Goal: Find specific page/section: Find specific page/section

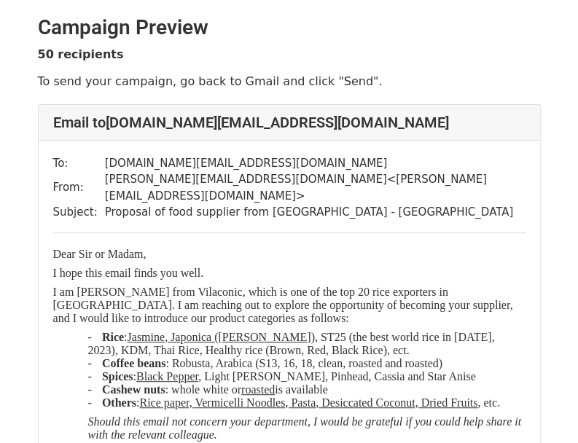
click at [169, 286] on span "I am Tyler from Vilaconic, which is one of the top 20 rice exporters in Vietnam…" at bounding box center [283, 305] width 460 height 39
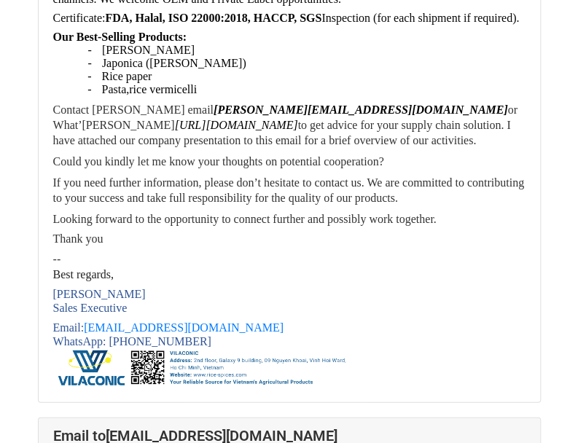
scroll to position [6337, 0]
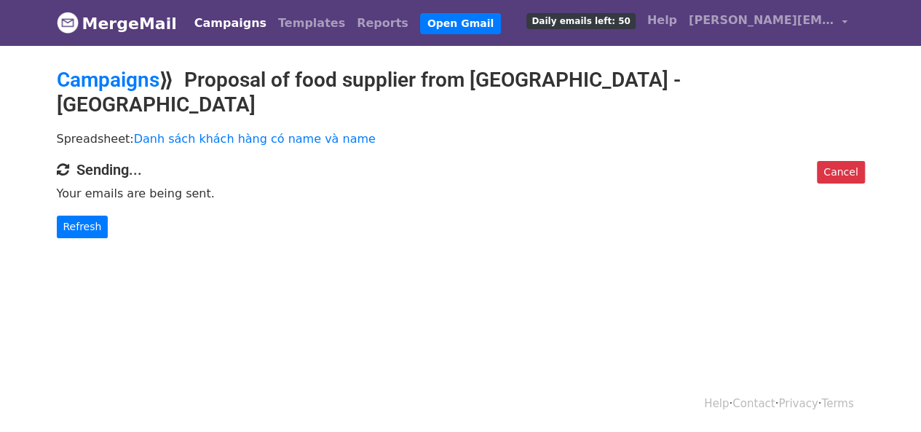
scroll to position [1, 0]
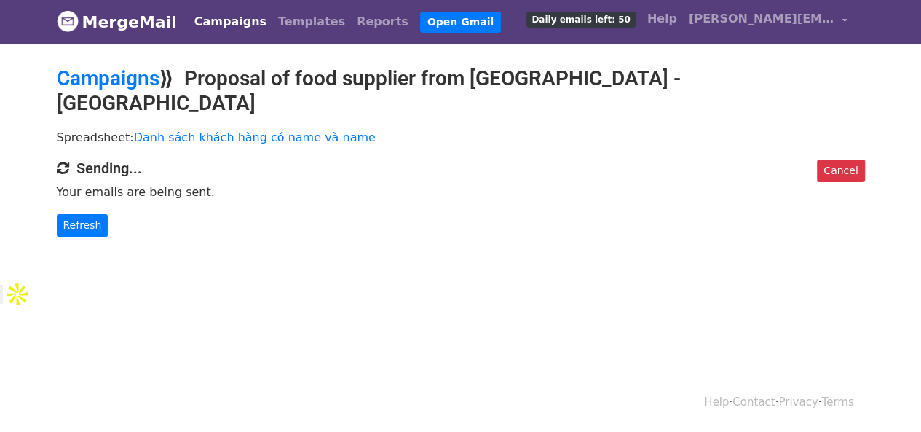
click at [275, 248] on body "MergeMail Campaigns Templates Reports Open Gmail Daily emails left: 50 Help tyl…" at bounding box center [460, 162] width 921 height 326
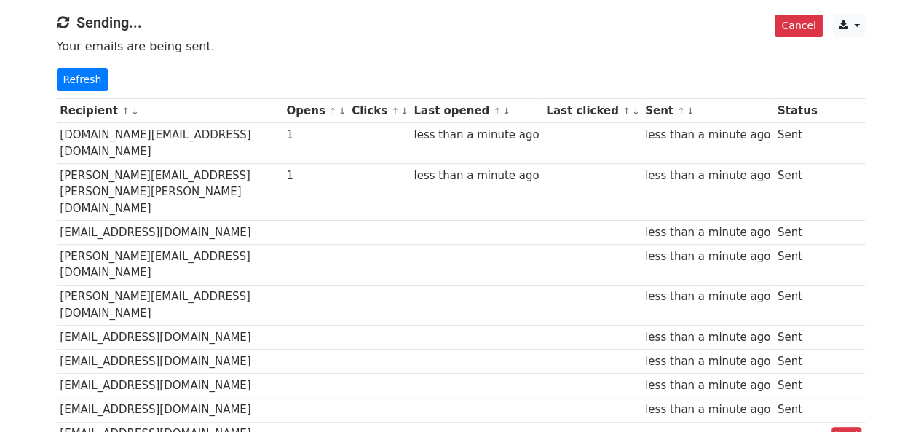
scroll to position [220, 0]
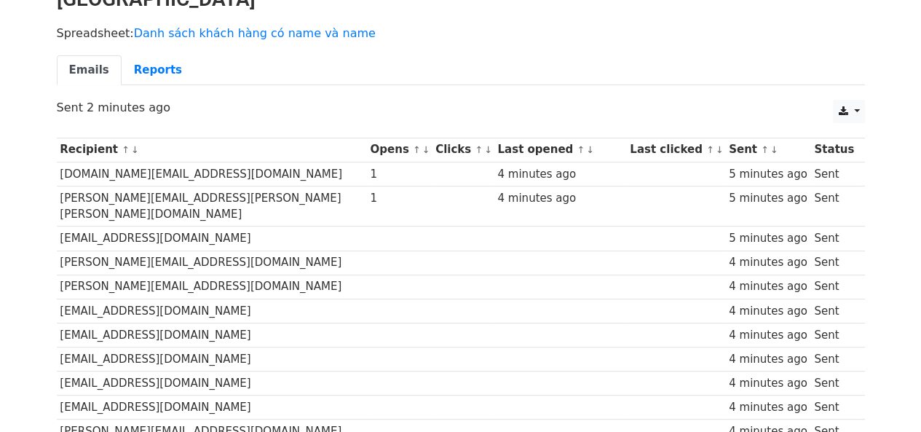
scroll to position [38, 0]
